Goal: Information Seeking & Learning: Learn about a topic

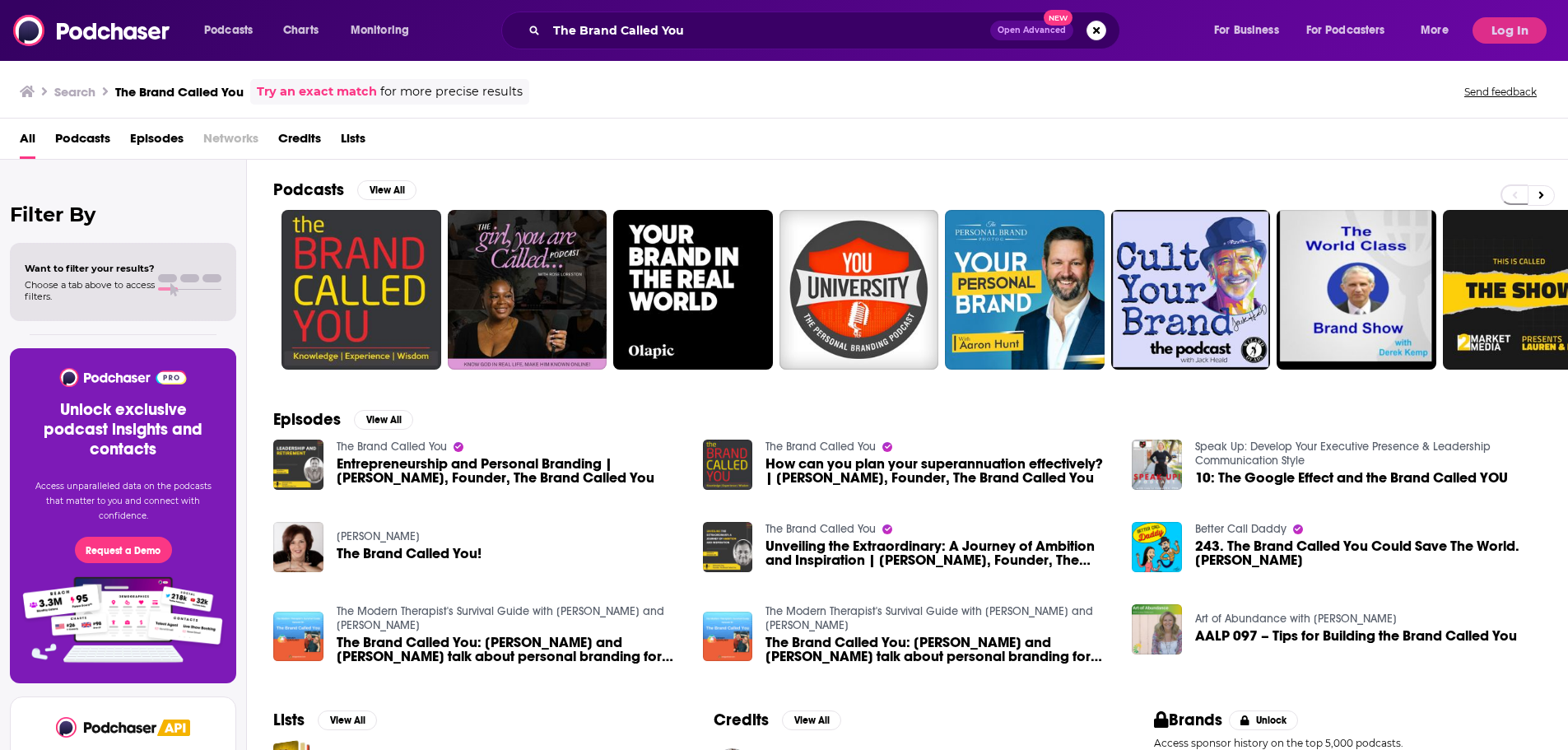
click at [1550, 22] on div "Podcasts Charts Monitoring The Brand Called You Open Advanced New For Business …" at bounding box center [784, 30] width 1568 height 61
click at [1519, 24] on button "Log In" at bounding box center [1510, 30] width 74 height 26
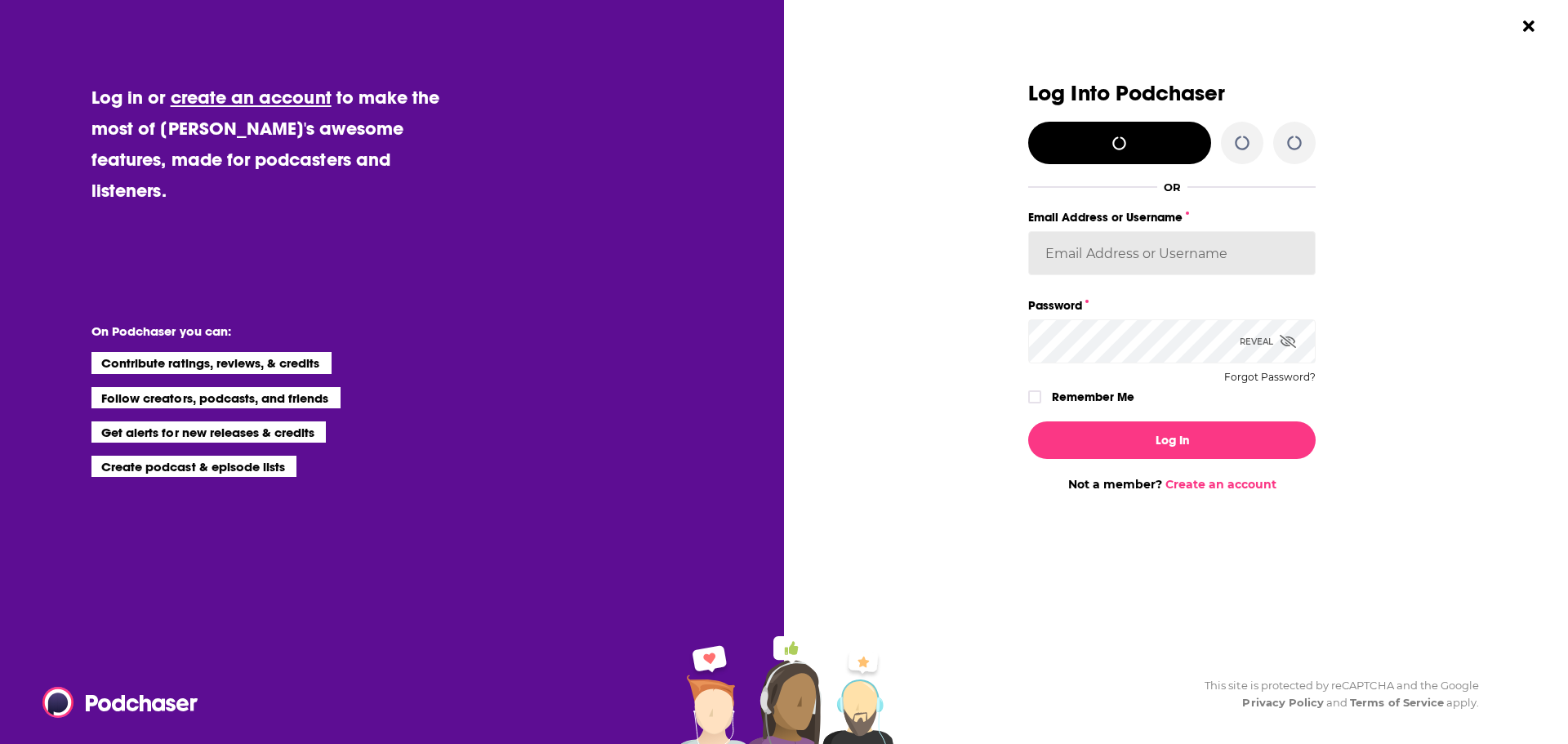
type input "Spiral5-G1"
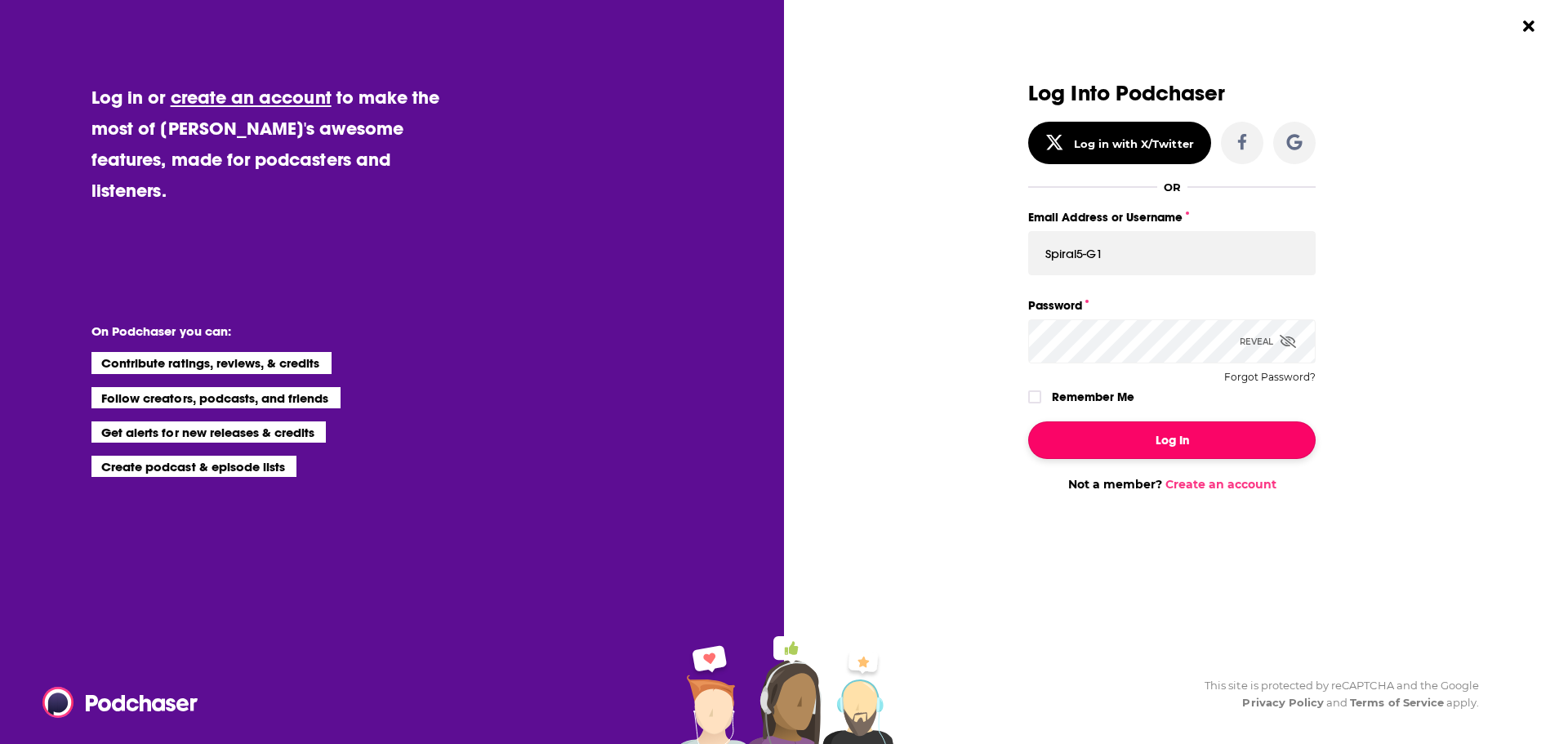
click at [1078, 453] on button "Log In" at bounding box center [1171, 440] width 287 height 38
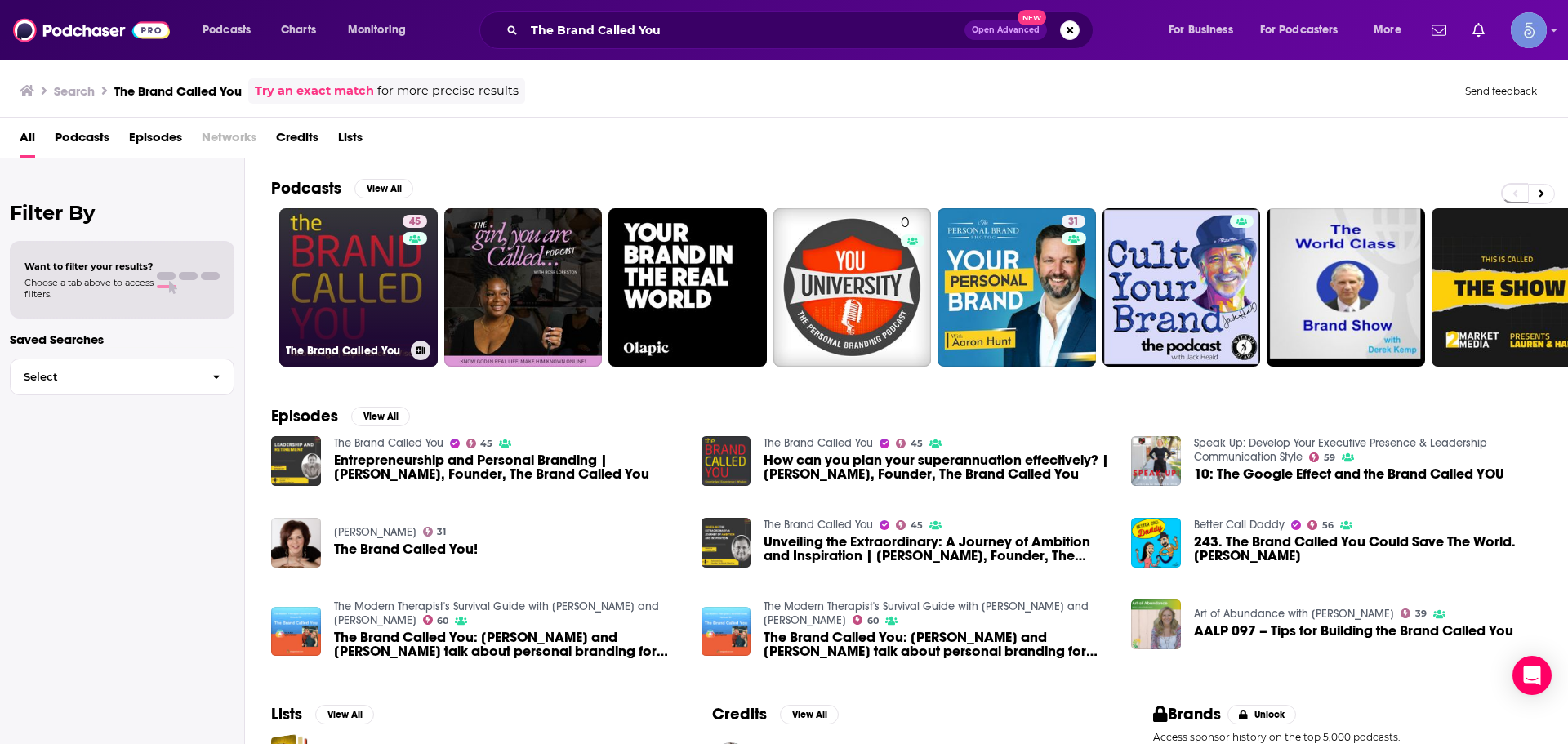
click at [388, 321] on link "45 The Brand Called You" at bounding box center [358, 287] width 158 height 158
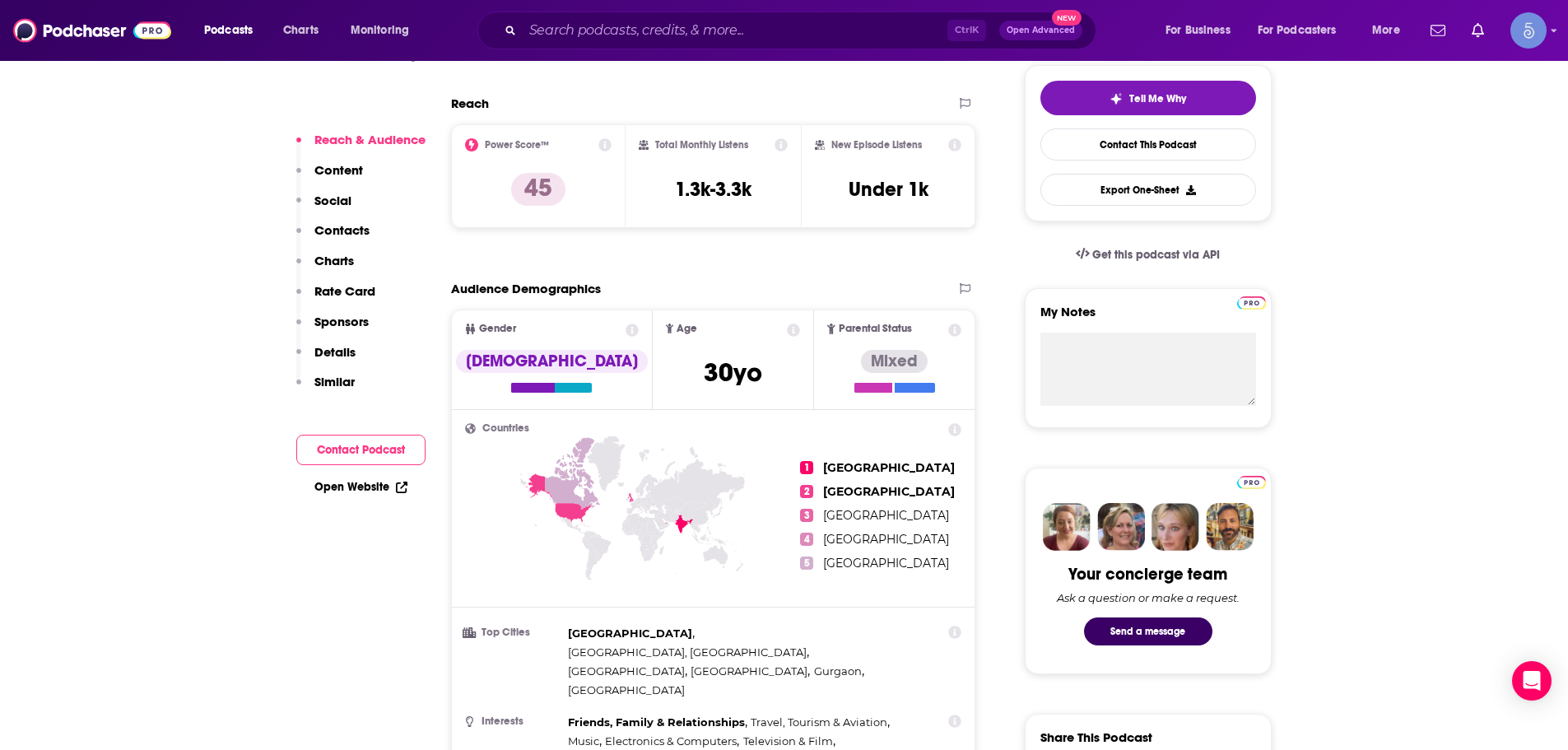
scroll to position [412, 0]
